Goal: Transaction & Acquisition: Obtain resource

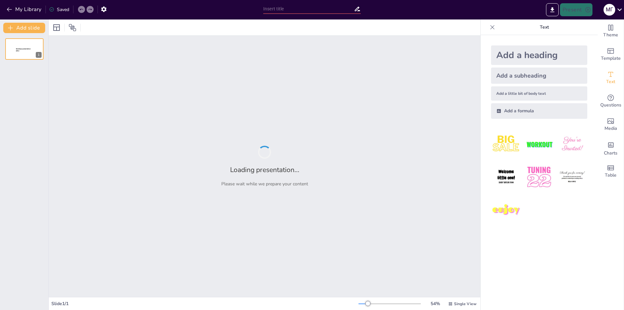
type input "Effective Strategies for Smart Studying"
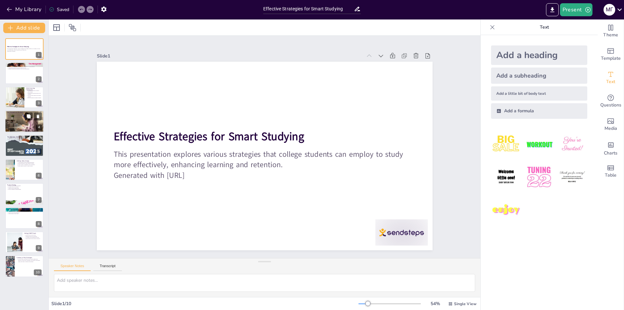
click at [22, 127] on div at bounding box center [24, 122] width 39 height 26
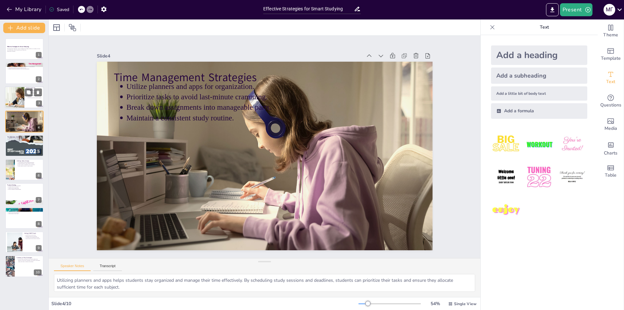
click at [13, 91] on div at bounding box center [14, 97] width 33 height 22
type textarea "Engaging with study material through active learning techniques is essential. W…"
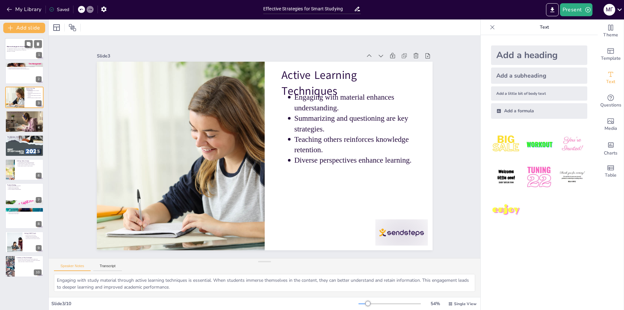
click at [10, 54] on div at bounding box center [24, 49] width 39 height 22
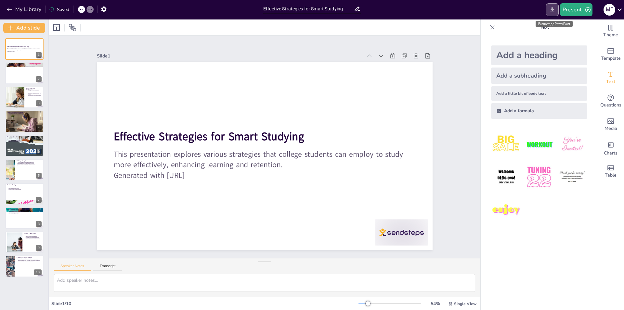
click at [550, 9] on icon "Export to PowerPoint" at bounding box center [552, 10] width 7 height 7
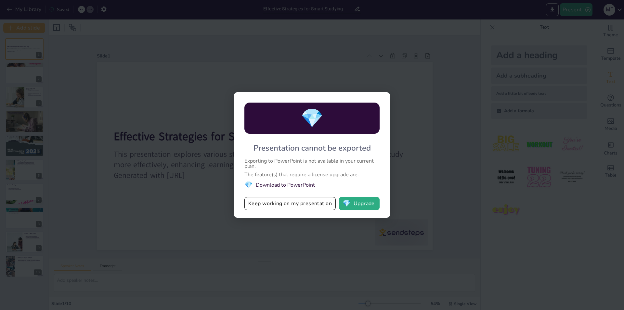
click at [300, 185] on li "💎 Download to PowerPoint" at bounding box center [311, 185] width 135 height 9
click at [313, 202] on button "Keep working on my presentation" at bounding box center [289, 203] width 91 height 13
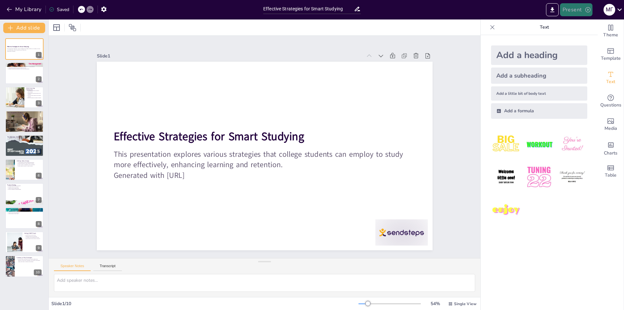
click at [585, 8] on button "Present" at bounding box center [576, 9] width 33 height 13
click at [593, 38] on li "Відтворити презентацію" at bounding box center [600, 40] width 79 height 10
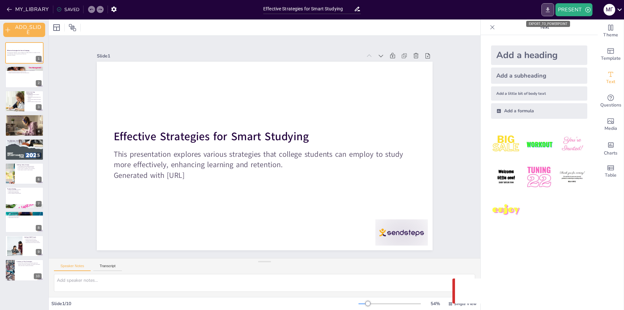
click at [543, 10] on button "EXPORT_TO_POWERPOINT" at bounding box center [548, 9] width 13 height 13
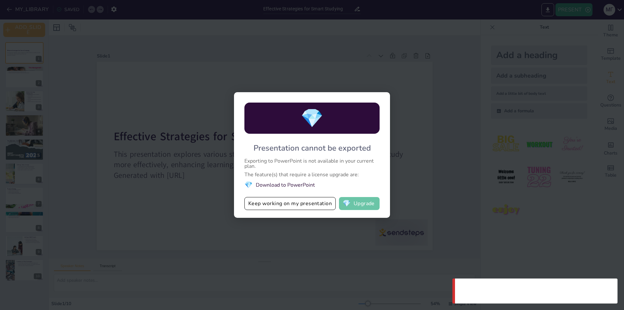
click at [370, 205] on button "💎 Upgrade" at bounding box center [359, 203] width 41 height 13
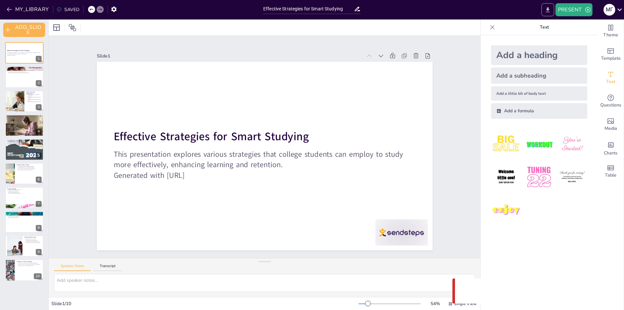
click at [546, 5] on button "EXPORT_TO_POWERPOINT" at bounding box center [548, 9] width 13 height 13
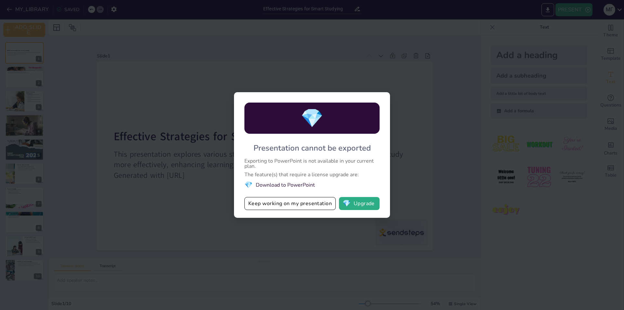
drag, startPoint x: 261, startPoint y: 149, endPoint x: 277, endPoint y: 151, distance: 16.7
click at [277, 151] on div "💎 Presentation cannot be exported Exporting to PowerPoint is not available in y…" at bounding box center [312, 155] width 156 height 126
drag, startPoint x: 277, startPoint y: 151, endPoint x: 287, endPoint y: 164, distance: 15.5
click at [281, 153] on div "💎 Presentation cannot be exported Exporting to PowerPoint is not available in y…" at bounding box center [312, 155] width 156 height 126
drag, startPoint x: 285, startPoint y: 164, endPoint x: 260, endPoint y: 159, distance: 25.9
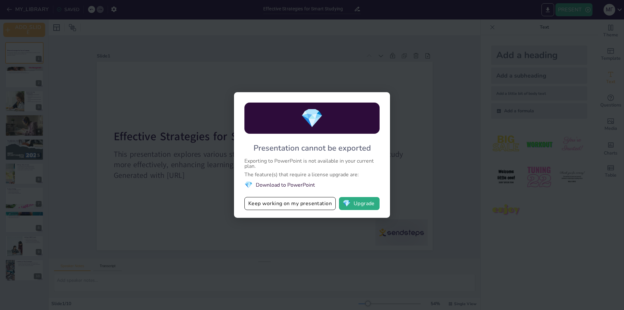
click at [261, 159] on div "Exporting to PowerPoint is not available in your current plan." at bounding box center [311, 164] width 135 height 10
drag, startPoint x: 241, startPoint y: 160, endPoint x: 354, endPoint y: 159, distance: 113.1
click at [333, 161] on div "💎 Presentation cannot be exported Exporting to PowerPoint is not available in y…" at bounding box center [312, 155] width 156 height 126
drag, startPoint x: 354, startPoint y: 159, endPoint x: 348, endPoint y: 171, distance: 13.4
click at [354, 160] on div "Exporting to PowerPoint is not available in your current plan." at bounding box center [311, 164] width 135 height 10
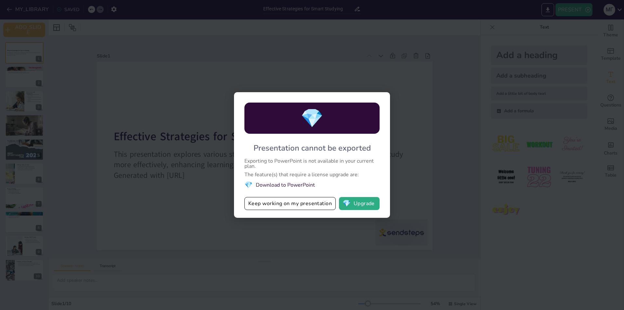
drag, startPoint x: 335, startPoint y: 172, endPoint x: 260, endPoint y: 170, distance: 74.8
click at [275, 171] on div "💎 Presentation cannot be exported Exporting to PowerPoint is not available in y…" at bounding box center [312, 155] width 156 height 126
drag, startPoint x: 260, startPoint y: 170, endPoint x: 266, endPoint y: 179, distance: 11.4
click at [261, 170] on div "💎 Presentation cannot be exported Exporting to PowerPoint is not available in y…" at bounding box center [312, 155] width 156 height 126
click at [279, 186] on li "💎 Download to PowerPoint" at bounding box center [311, 185] width 135 height 9
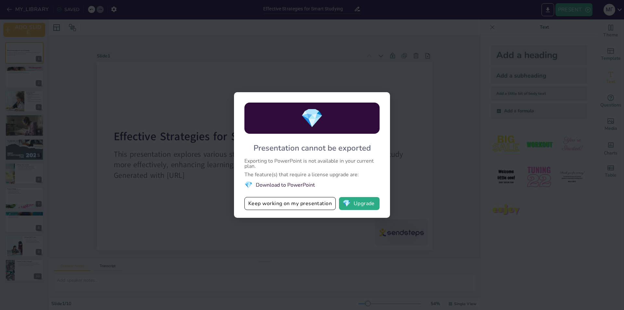
click at [302, 184] on li "💎 Download to PowerPoint" at bounding box center [311, 185] width 135 height 9
click at [303, 184] on li "💎 Download to PowerPoint" at bounding box center [311, 185] width 135 height 9
click at [299, 205] on button "Keep working on my presentation" at bounding box center [289, 203] width 91 height 13
